Goal: Contribute content

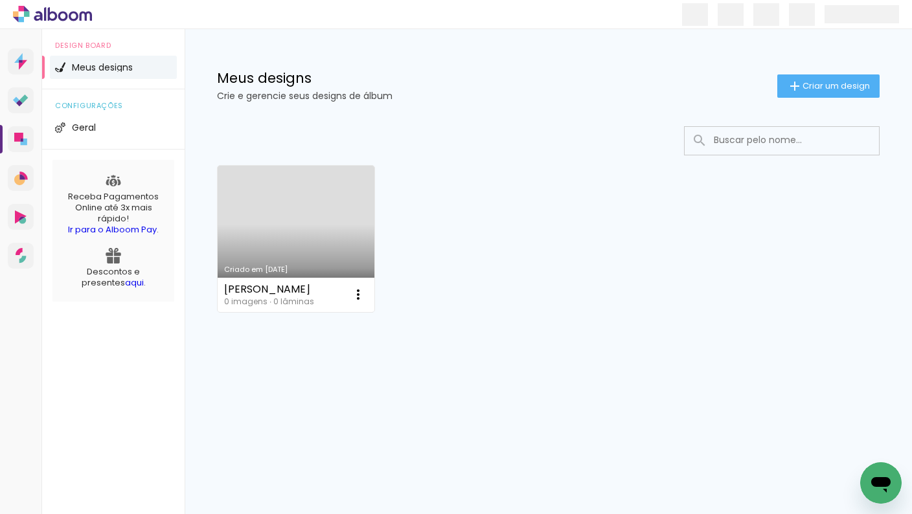
click at [315, 205] on link "Criado em [DATE]" at bounding box center [296, 239] width 157 height 146
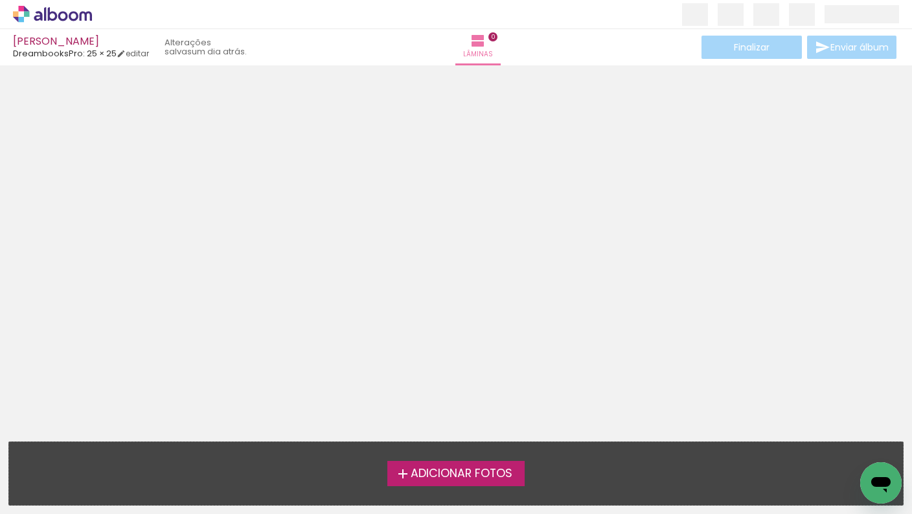
click at [453, 471] on span "Adicionar Fotos" at bounding box center [462, 474] width 102 height 12
click at [0, 0] on input "file" at bounding box center [0, 0] width 0 height 0
